Goal: Information Seeking & Learning: Find specific fact

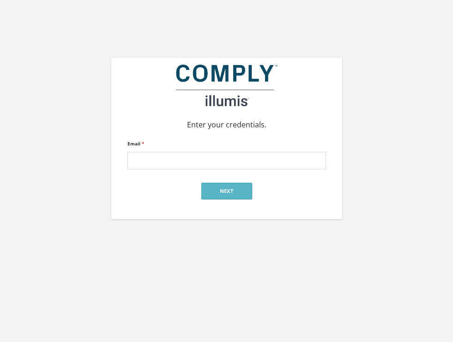
click at [259, 170] on input "Email *" at bounding box center [227, 161] width 199 height 18
click at [199, 166] on input "Email *" at bounding box center [227, 161] width 199 height 18
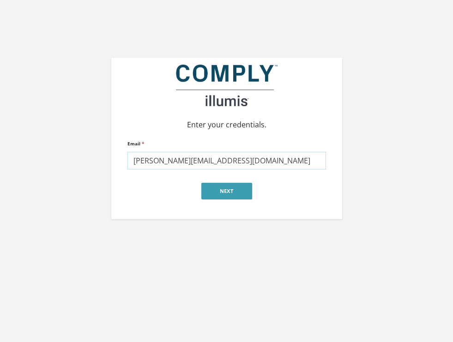
type input "[PERSON_NAME][EMAIL_ADDRESS][DOMAIN_NAME]"
click at [219, 196] on button "Next" at bounding box center [227, 191] width 51 height 17
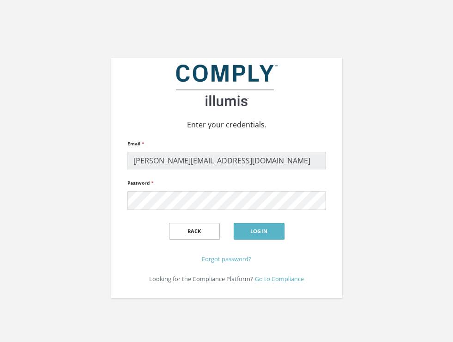
click at [323, 201] on span at bounding box center [321, 201] width 7 height 7
click at [250, 241] on div "Back Login" at bounding box center [227, 232] width 199 height 28
click at [250, 236] on button "Login" at bounding box center [259, 231] width 51 height 17
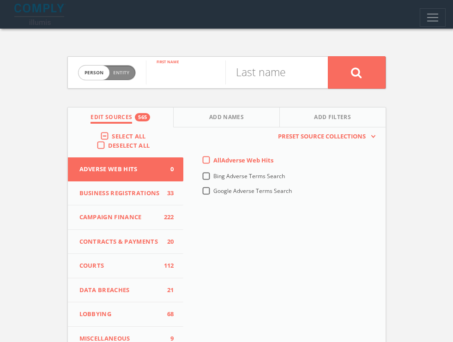
click at [174, 69] on input "text" at bounding box center [185, 73] width 79 height 24
type input "Melodie"
type input "Johnson"
click at [328, 56] on button at bounding box center [357, 72] width 58 height 32
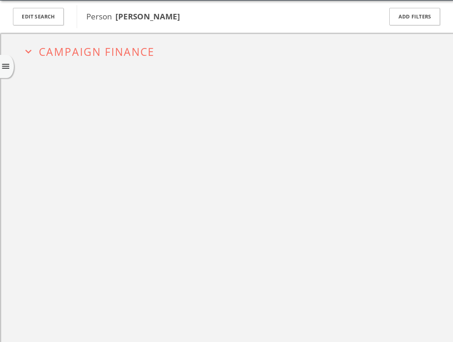
scroll to position [35, 0]
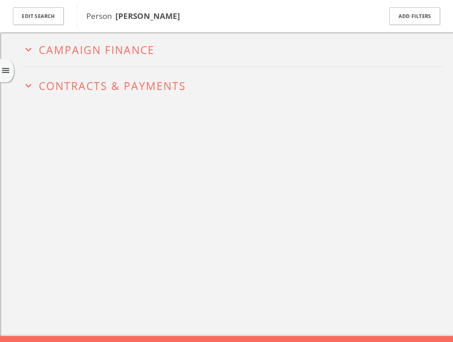
click at [91, 61] on h2 "expand_more Campaign Finance" at bounding box center [232, 49] width 421 height 36
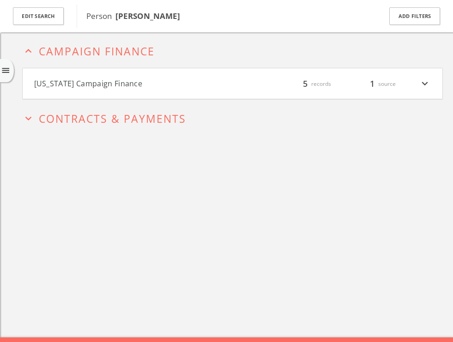
click at [96, 84] on button "California Campaign Finance" at bounding box center [133, 84] width 199 height 12
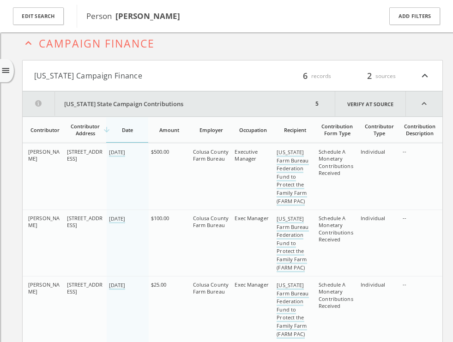
scroll to position [0, 0]
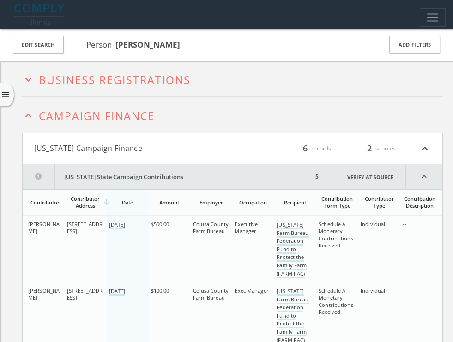
click at [128, 116] on span "Campaign Finance" at bounding box center [97, 116] width 116 height 15
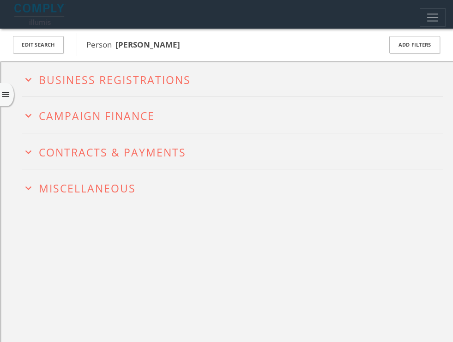
click at [113, 90] on h2 "expand_more Business Registrations" at bounding box center [232, 79] width 421 height 36
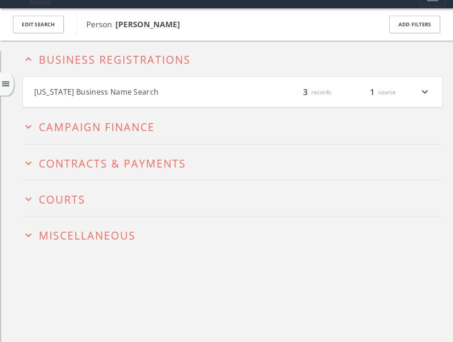
click at [116, 106] on h4 "Florida Business Name Search filter_list 3 records 1 source expand_more" at bounding box center [233, 92] width 420 height 31
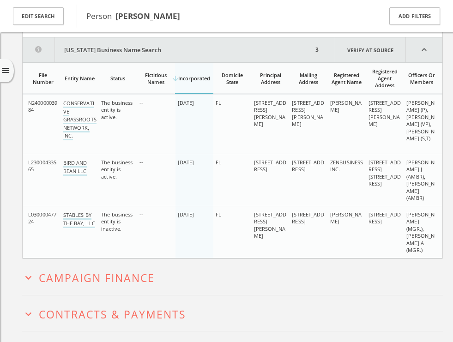
scroll to position [92, 0]
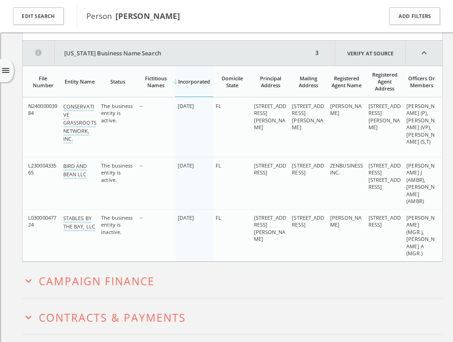
click at [409, 141] on span "JOHNSON, MELODIE (P), LEON-MILLER, THAIS (VP), CRIM, STEVEN (S,T)" at bounding box center [421, 124] width 28 height 43
drag, startPoint x: 409, startPoint y: 141, endPoint x: 424, endPoint y: 153, distance: 19.1
click at [424, 145] on span "JOHNSON, MELODIE (P), LEON-MILLER, THAIS (VP), CRIM, STEVEN (S,T)" at bounding box center [421, 124] width 28 height 43
drag, startPoint x: 424, startPoint y: 153, endPoint x: 409, endPoint y: 141, distance: 19.5
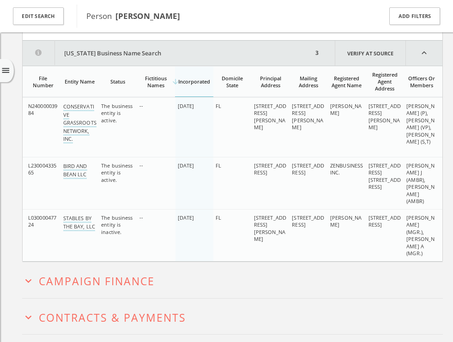
click at [409, 141] on span "JOHNSON, MELODIE (P), LEON-MILLER, THAIS (VP), CRIM, STEVEN (S,T)" at bounding box center [421, 124] width 28 height 43
drag, startPoint x: 409, startPoint y: 141, endPoint x: 427, endPoint y: 155, distance: 22.5
click at [426, 155] on td "JOHNSON, MELODIE (P), LEON-MILLER, THAIS (VP), CRIM, STEVEN (S,T)" at bounding box center [423, 128] width 38 height 60
click at [427, 155] on td "JOHNSON, MELODIE (P), LEON-MILLER, THAIS (VP), CRIM, STEVEN (S,T)" at bounding box center [423, 128] width 38 height 60
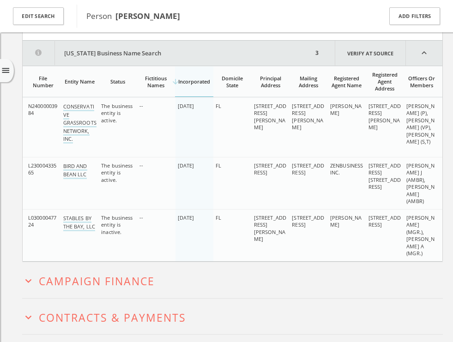
drag, startPoint x: 427, startPoint y: 155, endPoint x: 409, endPoint y: 143, distance: 21.7
click at [409, 143] on td "JOHNSON, MELODIE (P), LEON-MILLER, THAIS (VP), CRIM, STEVEN (S,T)" at bounding box center [423, 128] width 38 height 60
click at [409, 143] on span "JOHNSON, MELODIE (P), LEON-MILLER, THAIS (VP), CRIM, STEVEN (S,T)" at bounding box center [421, 124] width 28 height 43
drag, startPoint x: 409, startPoint y: 143, endPoint x: 422, endPoint y: 151, distance: 15.4
click at [419, 145] on span "JOHNSON, MELODIE (P), LEON-MILLER, THAIS (VP), CRIM, STEVEN (S,T)" at bounding box center [421, 124] width 28 height 43
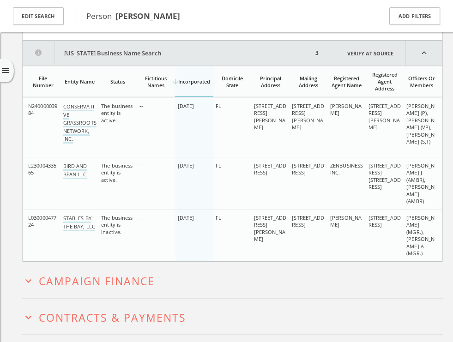
click at [422, 145] on span "JOHNSON, MELODIE (P), LEON-MILLER, THAIS (VP), CRIM, STEVEN (S,T)" at bounding box center [421, 124] width 28 height 43
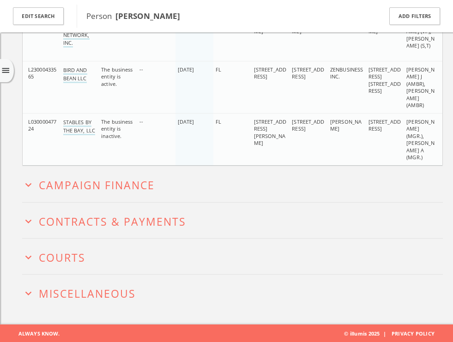
click at [80, 284] on h2 "expand_more Miscellaneous" at bounding box center [232, 293] width 421 height 36
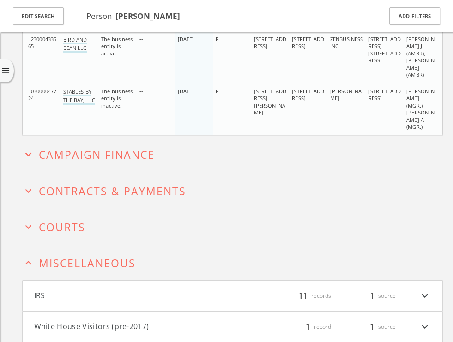
scroll to position [250, 0]
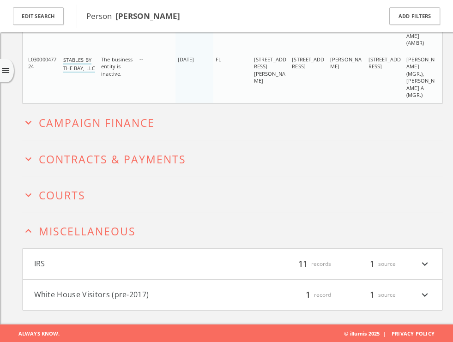
click at [104, 291] on button "White House Visitors (pre-2017)" at bounding box center [133, 295] width 199 height 12
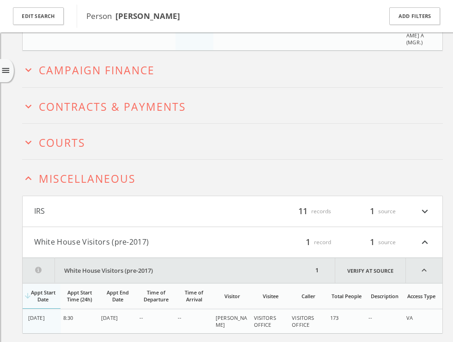
scroll to position [327, 0]
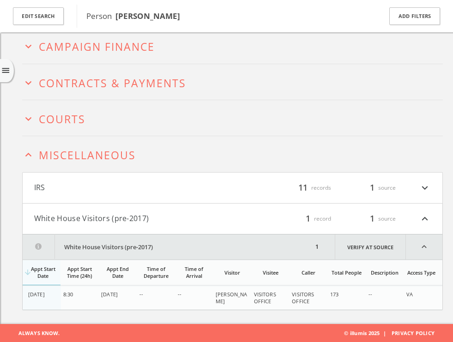
click at [121, 299] on td "04/06/2015" at bounding box center [118, 299] width 38 height 24
click at [116, 194] on h4 "IRS filter_list 11 records 1 source expand_more" at bounding box center [233, 188] width 420 height 31
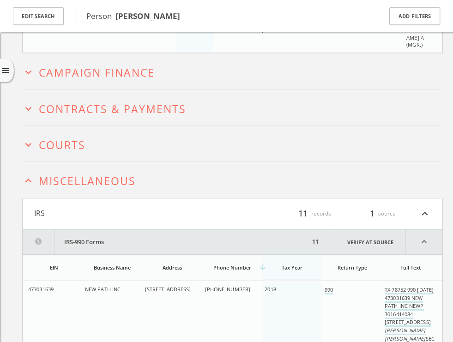
scroll to position [0, 0]
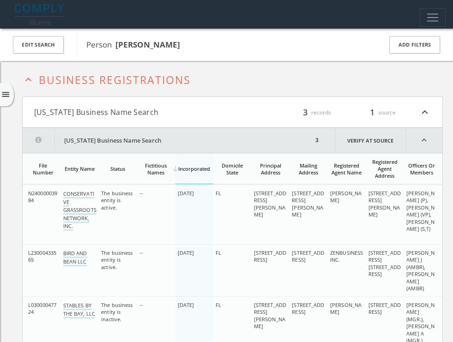
click at [114, 84] on span "Business Registrations" at bounding box center [115, 80] width 152 height 15
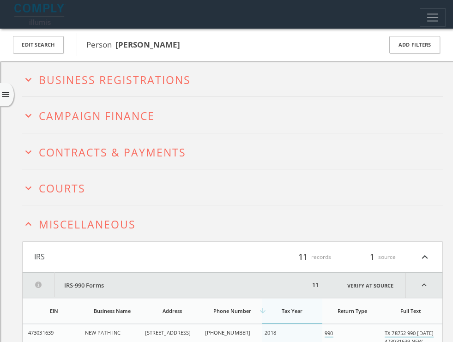
click at [88, 185] on button "expand_more Courts" at bounding box center [232, 187] width 421 height 14
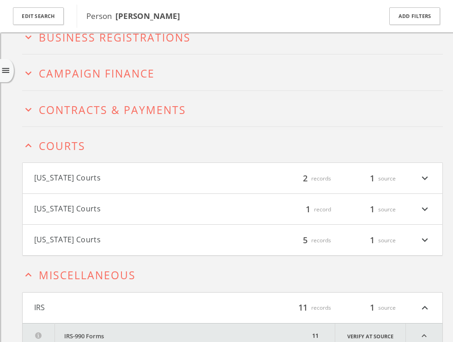
click at [105, 108] on span "Contracts & Payments" at bounding box center [112, 110] width 147 height 15
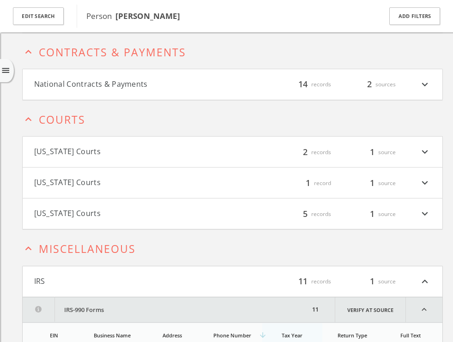
click at [113, 91] on h4 "National Contracts & Payments filter_list 14 records 2 sources expand_more" at bounding box center [233, 84] width 420 height 31
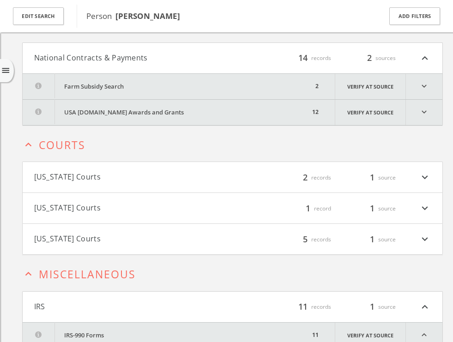
click at [135, 114] on button "USA Spending.gov Awards and Grants" at bounding box center [166, 112] width 287 height 25
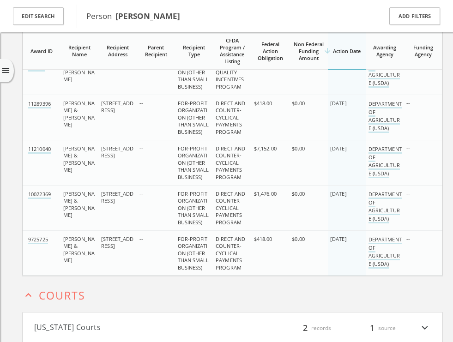
scroll to position [649, 0]
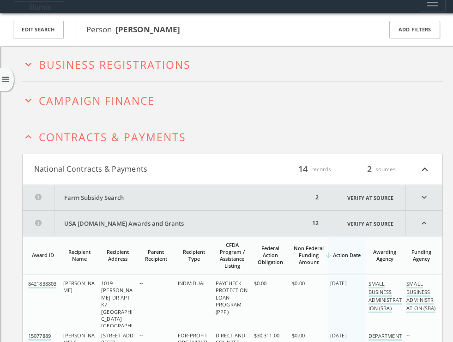
click at [159, 196] on button "Farm Subsidy Search" at bounding box center [168, 197] width 291 height 25
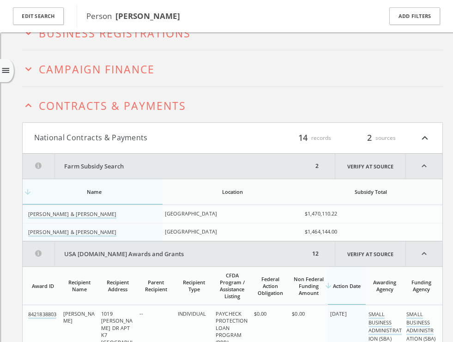
scroll to position [41, 0]
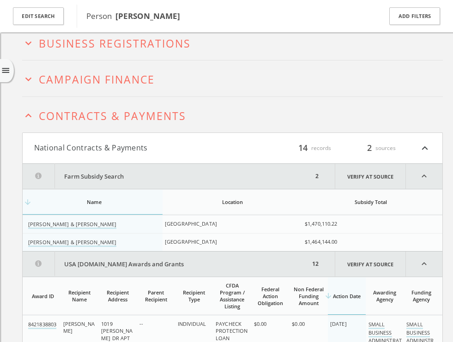
click at [158, 146] on button "National Contracts & Payments" at bounding box center [133, 148] width 199 height 12
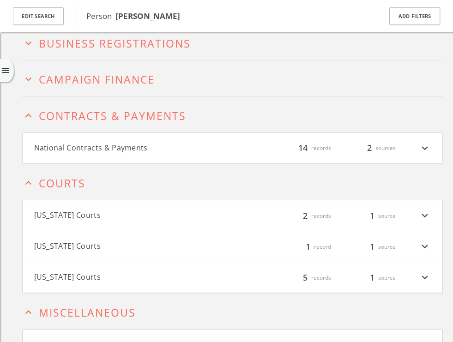
click at [126, 84] on span "Campaign Finance" at bounding box center [97, 79] width 116 height 15
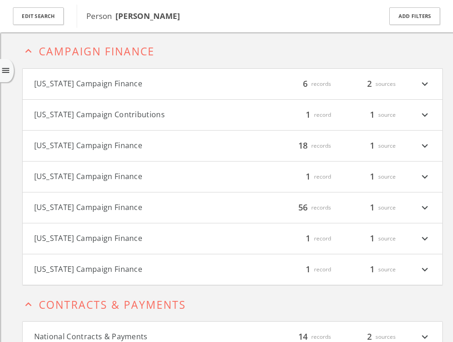
click at [130, 114] on button "District of Columbia Campaign Contributions" at bounding box center [133, 115] width 199 height 12
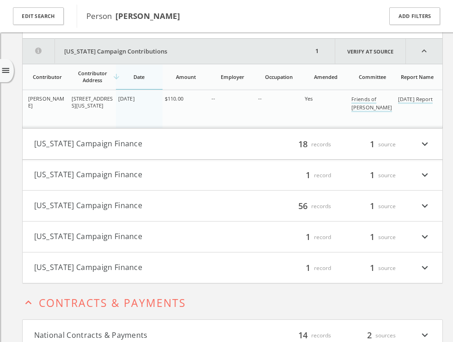
scroll to position [166, 0]
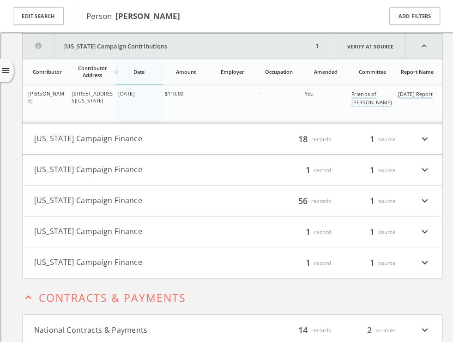
click at [135, 137] on button "Florida Campaign Finance" at bounding box center [133, 139] width 199 height 12
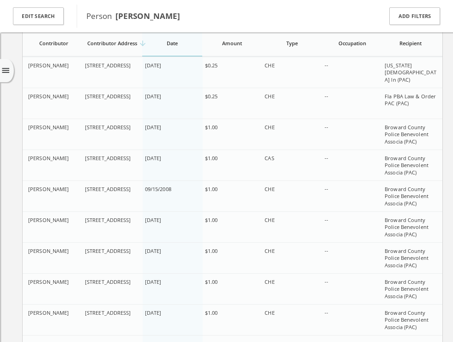
scroll to position [317, 0]
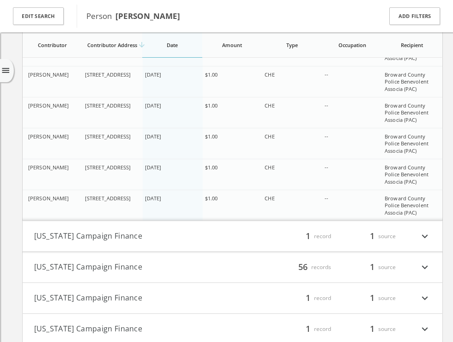
click at [132, 252] on h4 "Michigan Campaign Finance filter_list 56 records 1 source expand_more" at bounding box center [233, 267] width 420 height 31
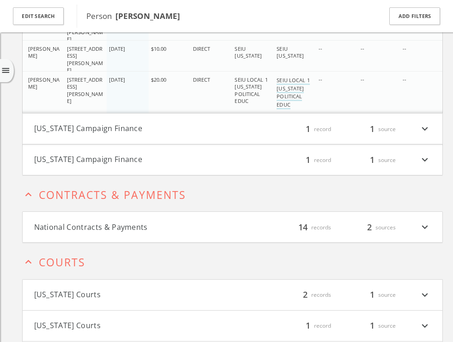
click at [103, 158] on button "Virginia Campaign Finance" at bounding box center [133, 160] width 199 height 12
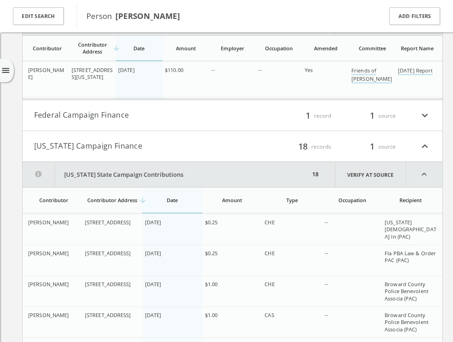
scroll to position [0, 0]
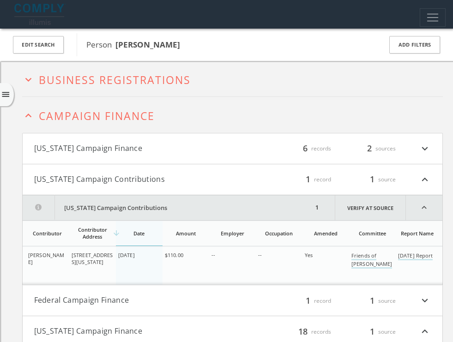
click at [100, 148] on button "California Campaign Finance" at bounding box center [133, 149] width 199 height 12
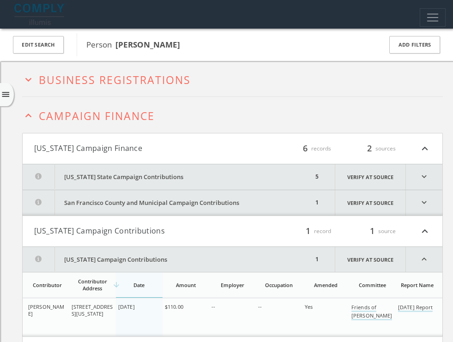
click at [83, 73] on span "Business Registrations" at bounding box center [115, 80] width 152 height 15
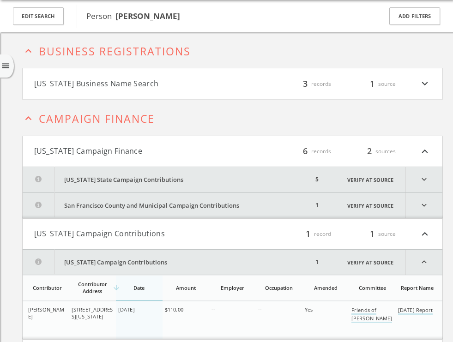
click at [114, 77] on h4 "Florida Business Name Search filter_list 3 records 1 source expand_more" at bounding box center [233, 83] width 420 height 31
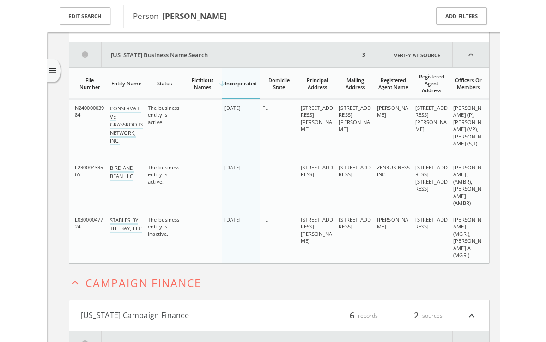
scroll to position [95, 0]
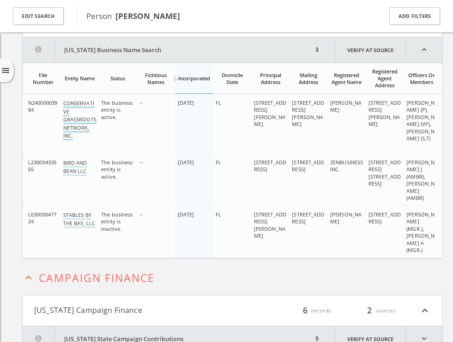
click at [86, 122] on link "CONSERVATIVE GRASSROOTS NETWORK, INC." at bounding box center [79, 120] width 33 height 41
click at [296, 128] on span "6442 RIDGE ROAD STE. 2 PORT RICHEY, FL 34668" at bounding box center [308, 113] width 32 height 28
click at [283, 122] on div "6442 RIDGE ROAD STE. 2 PORT RICHEY, FL 34668" at bounding box center [271, 113] width 34 height 29
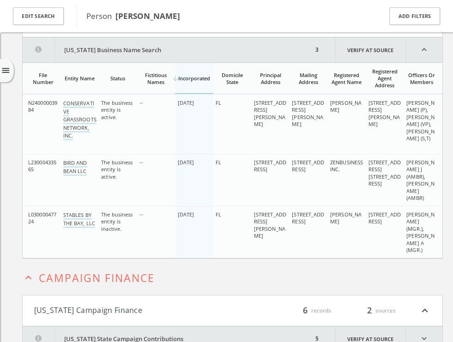
click at [283, 122] on div "6442 RIDGE ROAD STE. 2 PORT RICHEY, FL 34668" at bounding box center [271, 113] width 34 height 29
click at [279, 115] on span "6442 RIDGE ROAD STE. 2 PORT RICHEY, FL 34668" at bounding box center [270, 113] width 32 height 28
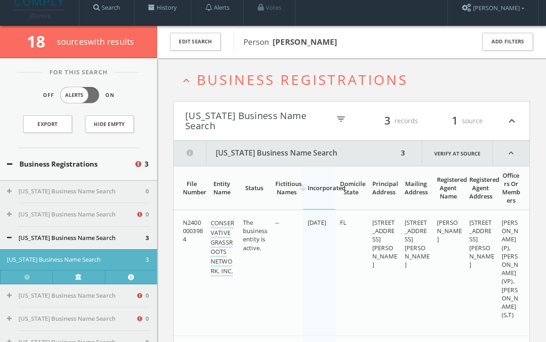
scroll to position [0, 0]
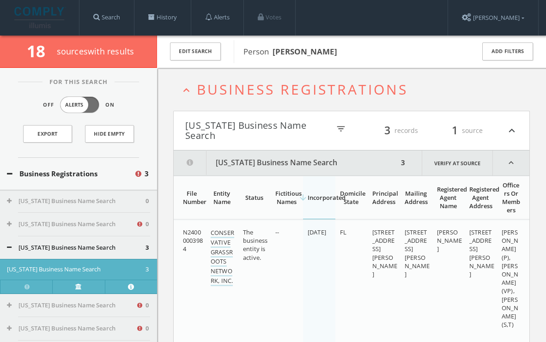
click at [314, 53] on b "Melodie Johnson" at bounding box center [305, 51] width 65 height 11
click at [340, 55] on span "Person Melodie Johnson" at bounding box center [353, 52] width 219 height 12
drag, startPoint x: 340, startPoint y: 55, endPoint x: 302, endPoint y: 46, distance: 39.5
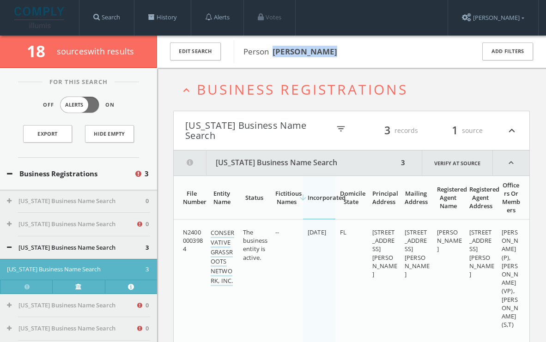
click at [302, 46] on span "Person Melodie Johnson" at bounding box center [353, 52] width 219 height 12
drag, startPoint x: 302, startPoint y: 46, endPoint x: 334, endPoint y: 55, distance: 33.1
click at [334, 55] on span "Person Melodie Johnson" at bounding box center [353, 52] width 219 height 12
click at [334, 55] on b "Melodie Johnson" at bounding box center [305, 51] width 65 height 11
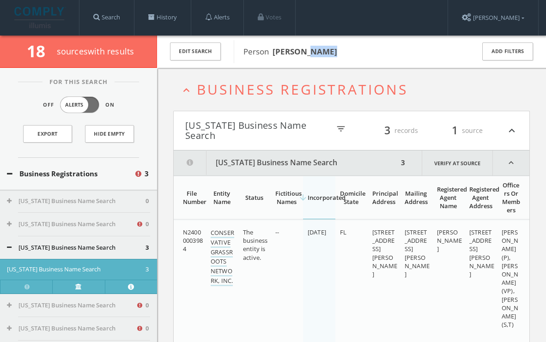
click at [334, 55] on b "Melodie Johnson" at bounding box center [305, 51] width 65 height 11
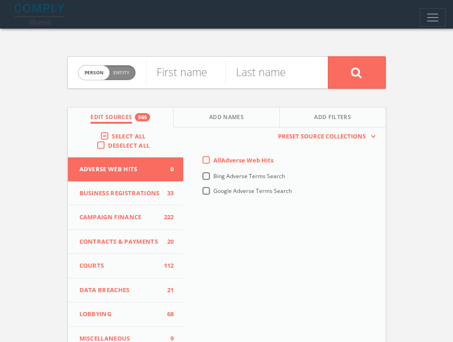
click at [119, 76] on span "Entity" at bounding box center [121, 72] width 16 height 7
checkbox input "true"
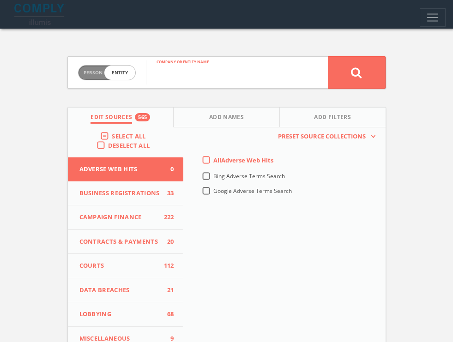
click at [184, 80] on input "text" at bounding box center [237, 73] width 182 height 24
type input "Regulators Roundtable Institute"
click at [328, 56] on button at bounding box center [357, 72] width 58 height 32
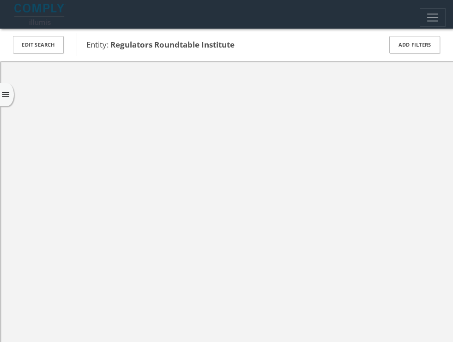
click at [220, 48] on b "Regulators Roundtable Institute" at bounding box center [172, 44] width 124 height 11
click at [220, 47] on b "Regulators Roundtable Institute" at bounding box center [172, 44] width 124 height 11
click at [203, 45] on b "Regulators Roundtable Institute" at bounding box center [172, 44] width 124 height 11
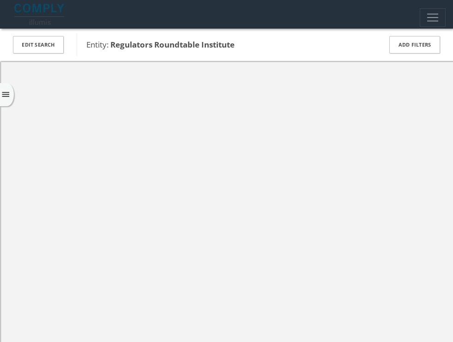
click at [203, 45] on b "Regulators Roundtable Institute" at bounding box center [172, 44] width 124 height 11
click at [186, 45] on b "Regulators Roundtable Institute" at bounding box center [172, 44] width 124 height 11
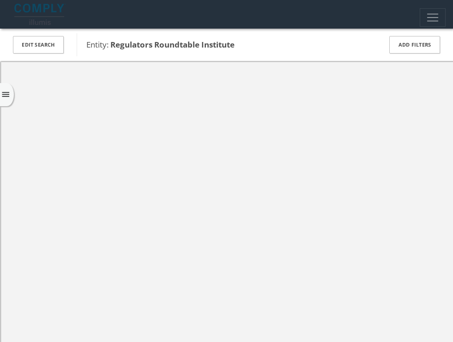
click at [244, 32] on div "Edit Search Entity: Regulators Roundtable Institute Add Filters" at bounding box center [226, 45] width 453 height 32
click at [10, 87] on div "menu" at bounding box center [7, 94] width 14 height 23
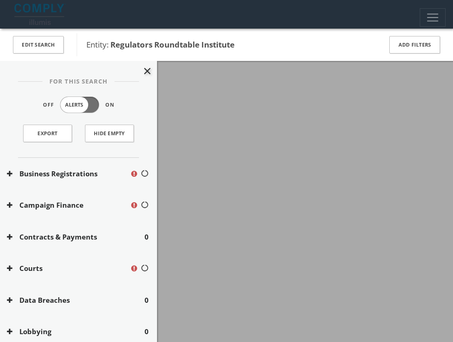
click at [87, 106] on label "Alerts" at bounding box center [79, 105] width 39 height 17
click at [0, 0] on input "Alerts" at bounding box center [0, 0] width 0 height 0
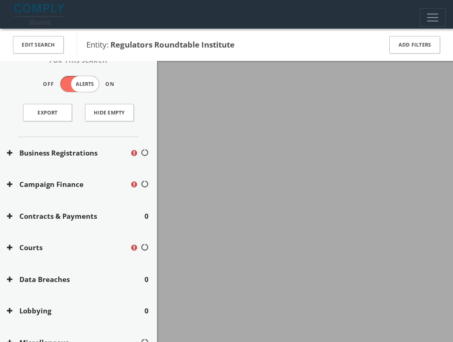
click at [78, 88] on label "Alerts" at bounding box center [79, 84] width 39 height 17
click at [0, 0] on input "Alerts" at bounding box center [0, 0] width 0 height 0
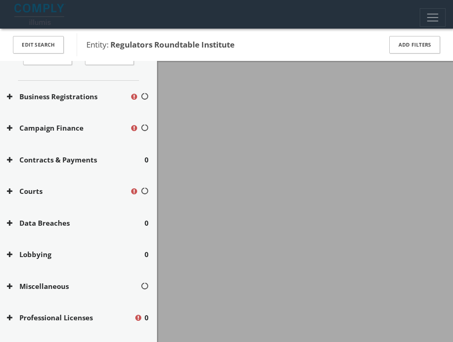
scroll to position [100, 0]
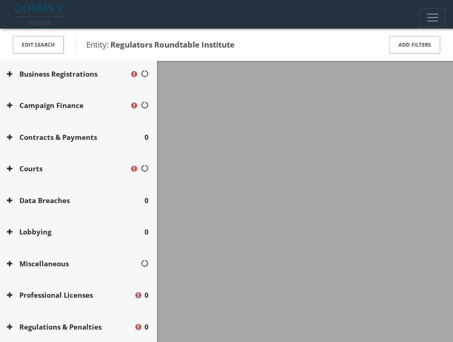
click at [94, 162] on div "Courts" at bounding box center [78, 169] width 157 height 32
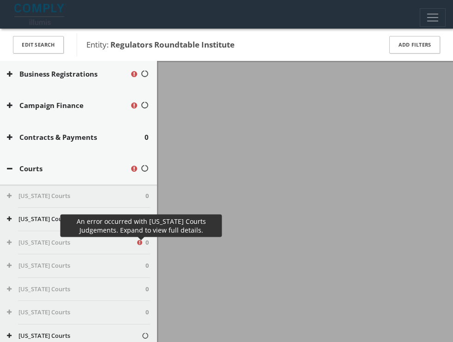
scroll to position [30, 0]
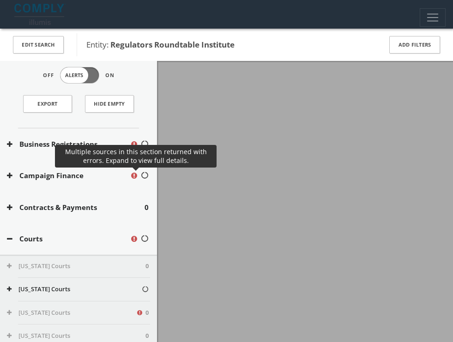
click at [116, 175] on button "Campaign Finance" at bounding box center [68, 176] width 123 height 11
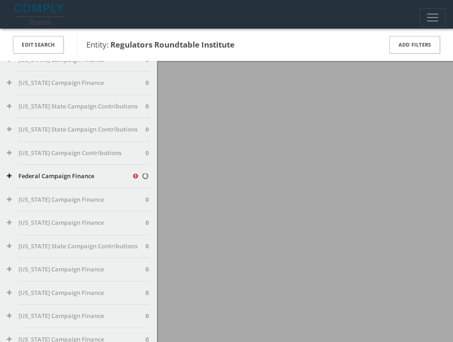
scroll to position [271, 0]
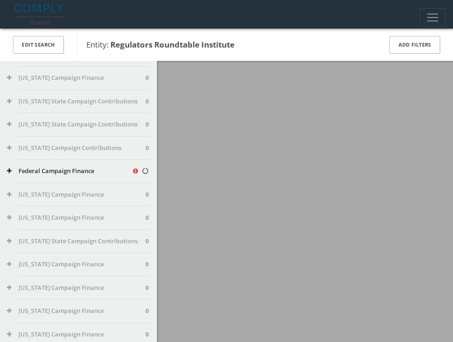
click at [119, 174] on button "Federal Campaign Finance" at bounding box center [69, 171] width 125 height 9
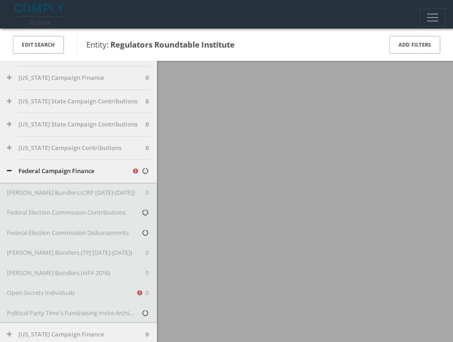
click at [97, 174] on button "Federal Campaign Finance" at bounding box center [69, 171] width 125 height 9
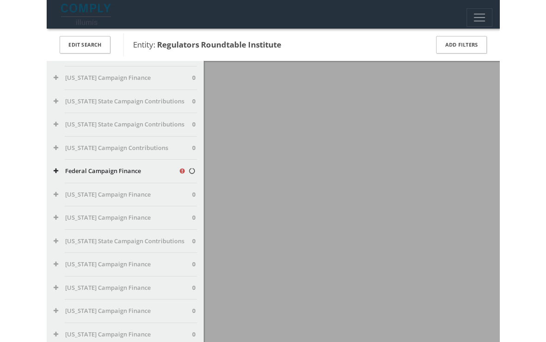
scroll to position [0, 0]
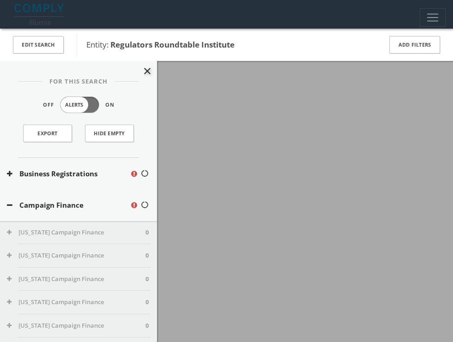
click at [46, 198] on div "Campaign Finance" at bounding box center [78, 205] width 157 height 32
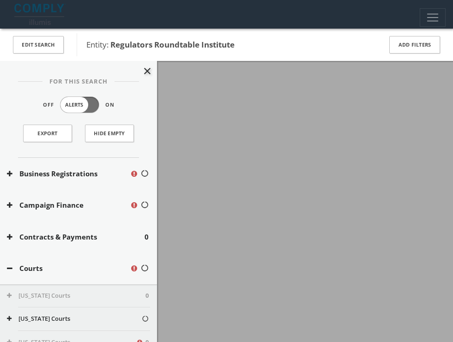
click at [149, 71] on icon "close" at bounding box center [147, 71] width 11 height 11
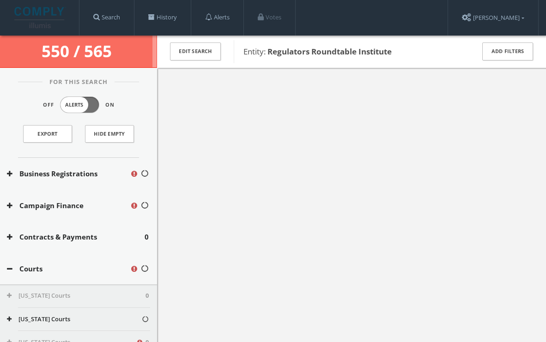
click at [16, 268] on button "Courts" at bounding box center [68, 269] width 123 height 11
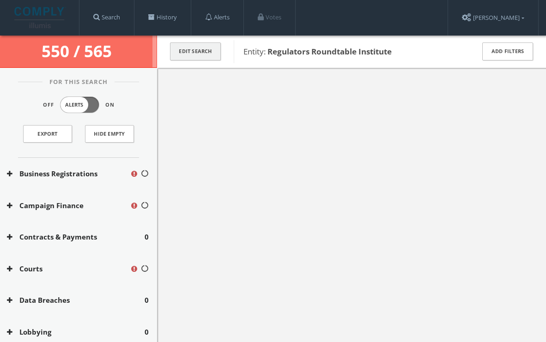
click at [205, 53] on button "Edit Search" at bounding box center [195, 52] width 51 height 18
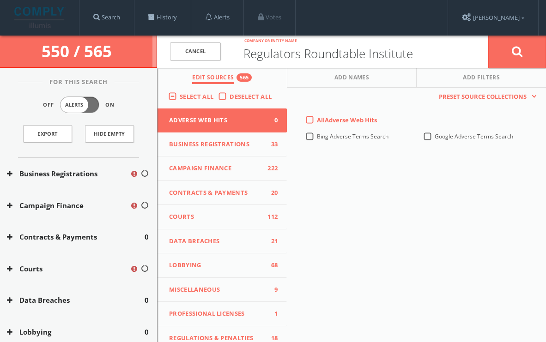
click at [380, 56] on input "Regulators Roundtable Institute" at bounding box center [361, 51] width 255 height 24
type input "Regulators Roundtabl"
click at [453, 51] on icon at bounding box center [517, 52] width 11 height 12
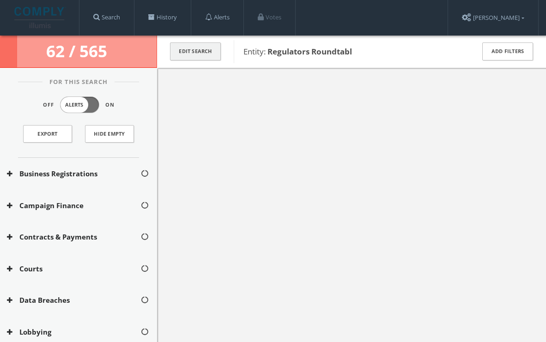
click at [203, 53] on button "Edit Search" at bounding box center [195, 52] width 51 height 18
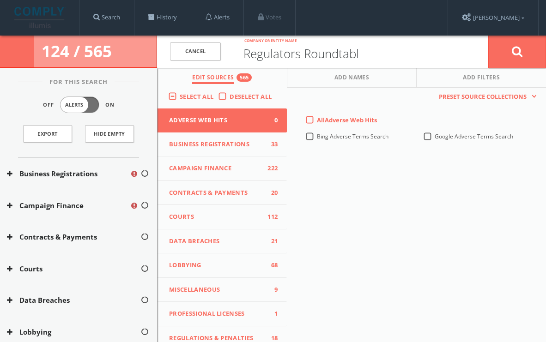
click at [370, 54] on input "Regulators Roundtabl" at bounding box center [361, 51] width 255 height 24
type input "Regulators Roundtable"
click at [453, 55] on icon at bounding box center [517, 52] width 11 height 12
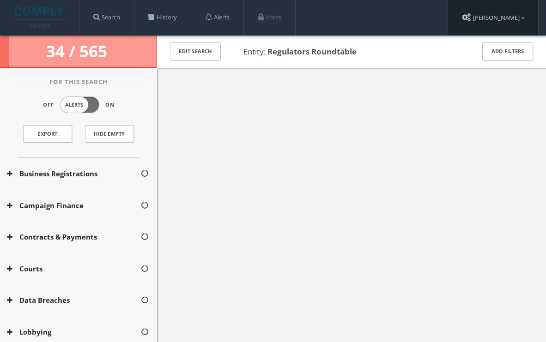
click at [453, 18] on link "Jesse Coleman" at bounding box center [493, 18] width 90 height 36
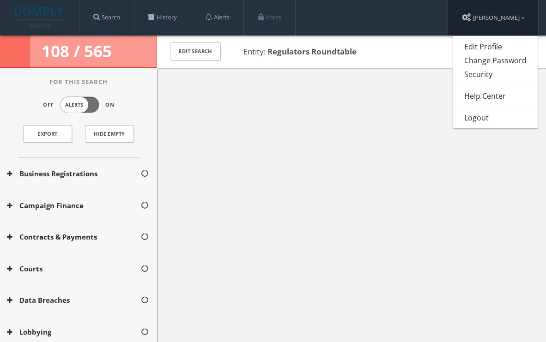
click at [453, 18] on link "Jesse Coleman" at bounding box center [493, 18] width 90 height 36
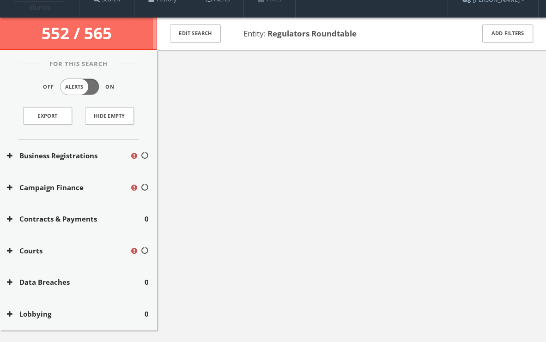
scroll to position [54, 0]
